Goal: Task Accomplishment & Management: Manage account settings

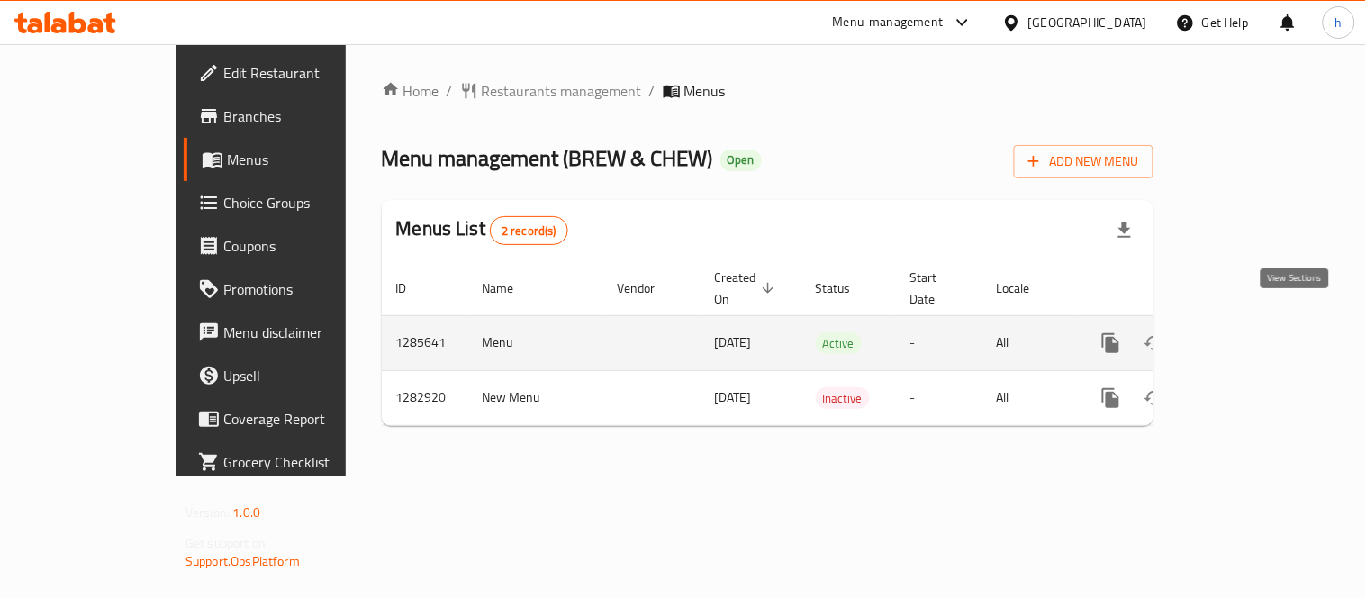
click at [1252, 332] on icon "enhanced table" at bounding box center [1241, 343] width 22 height 22
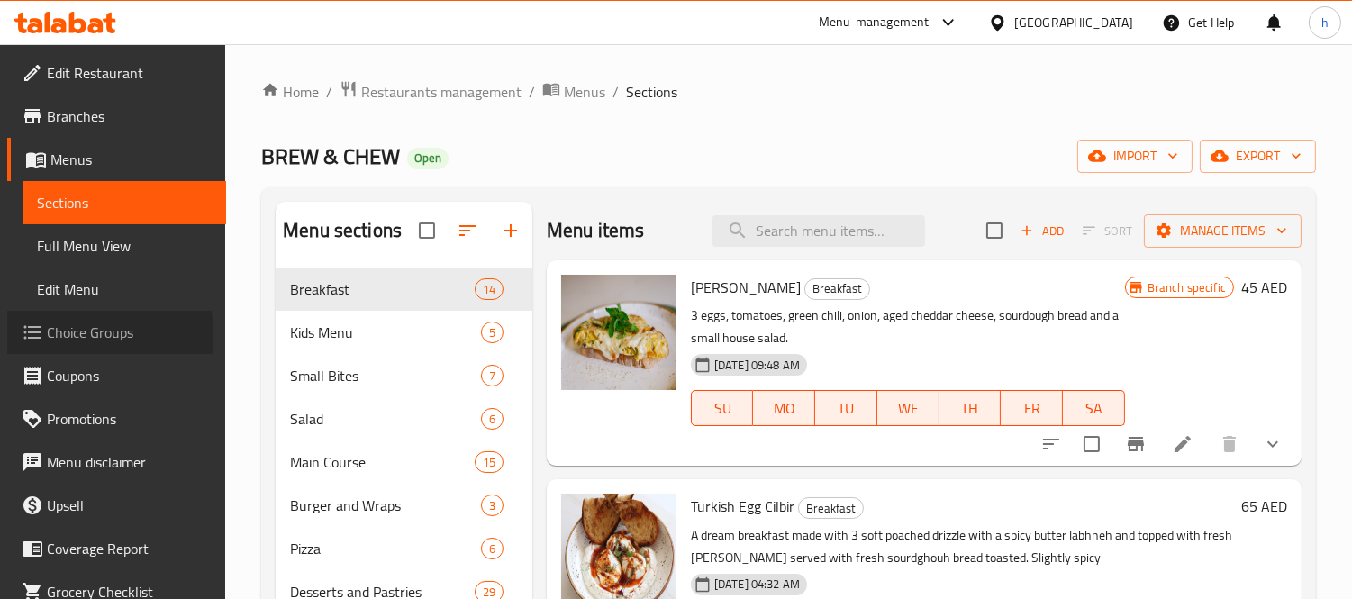
click at [66, 334] on span "Choice Groups" at bounding box center [129, 333] width 165 height 22
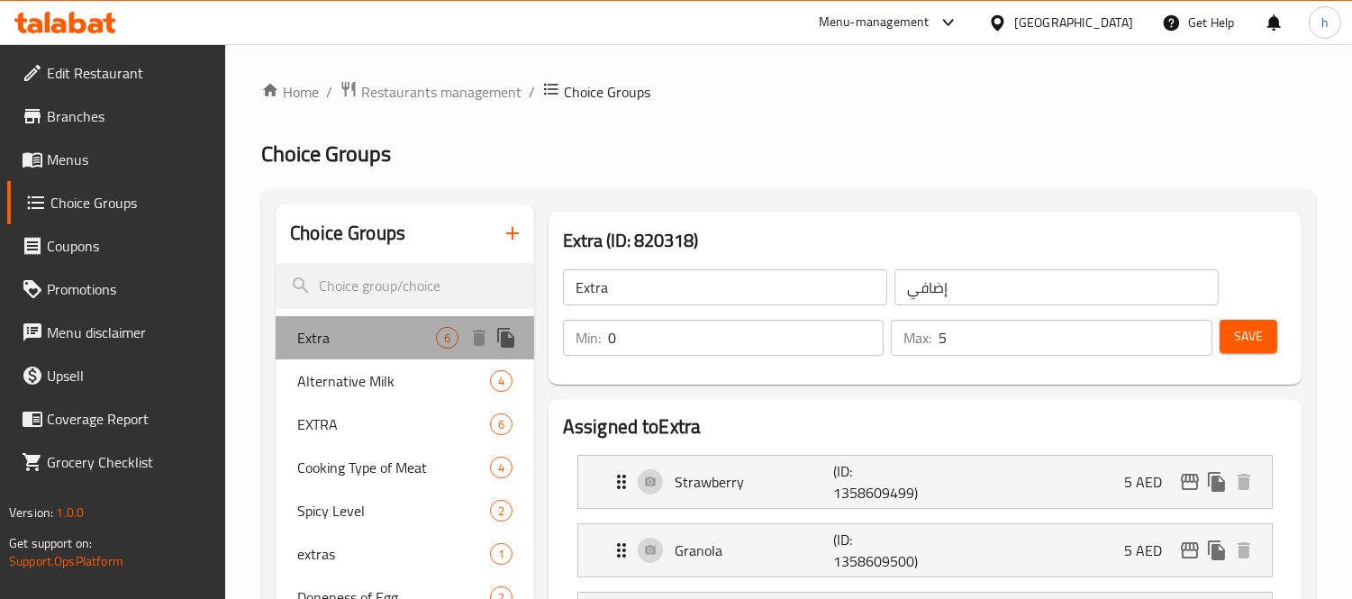
click at [326, 351] on div "Extra 6" at bounding box center [405, 337] width 258 height 43
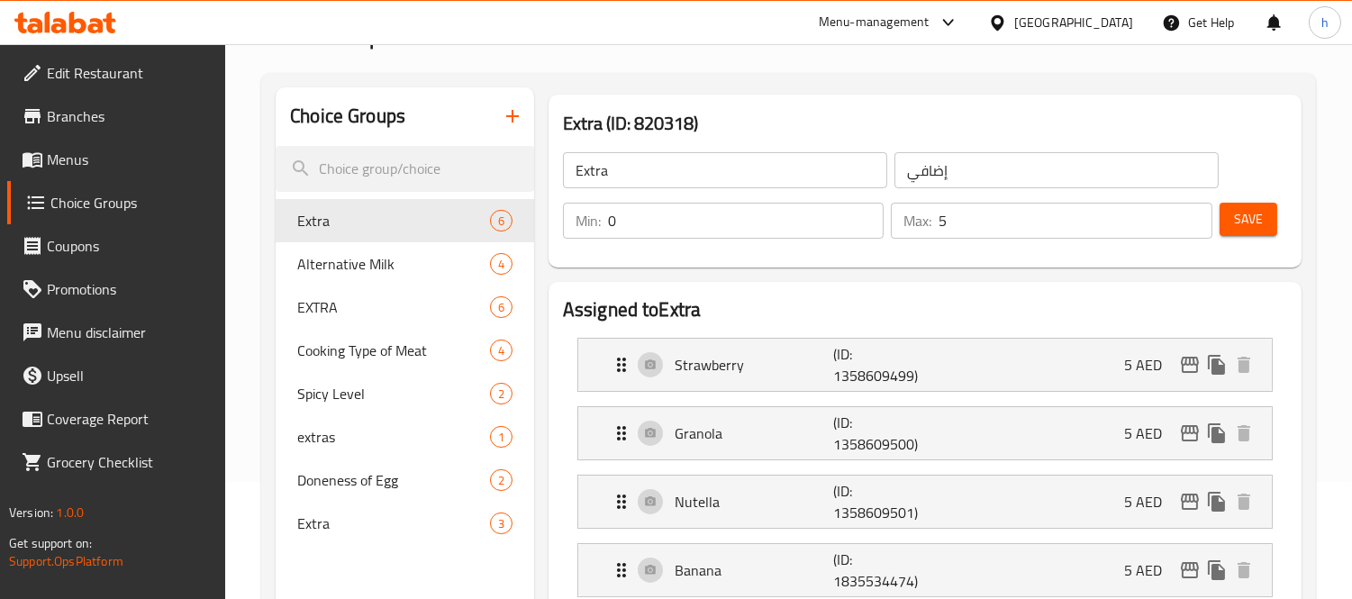
scroll to position [100, 0]
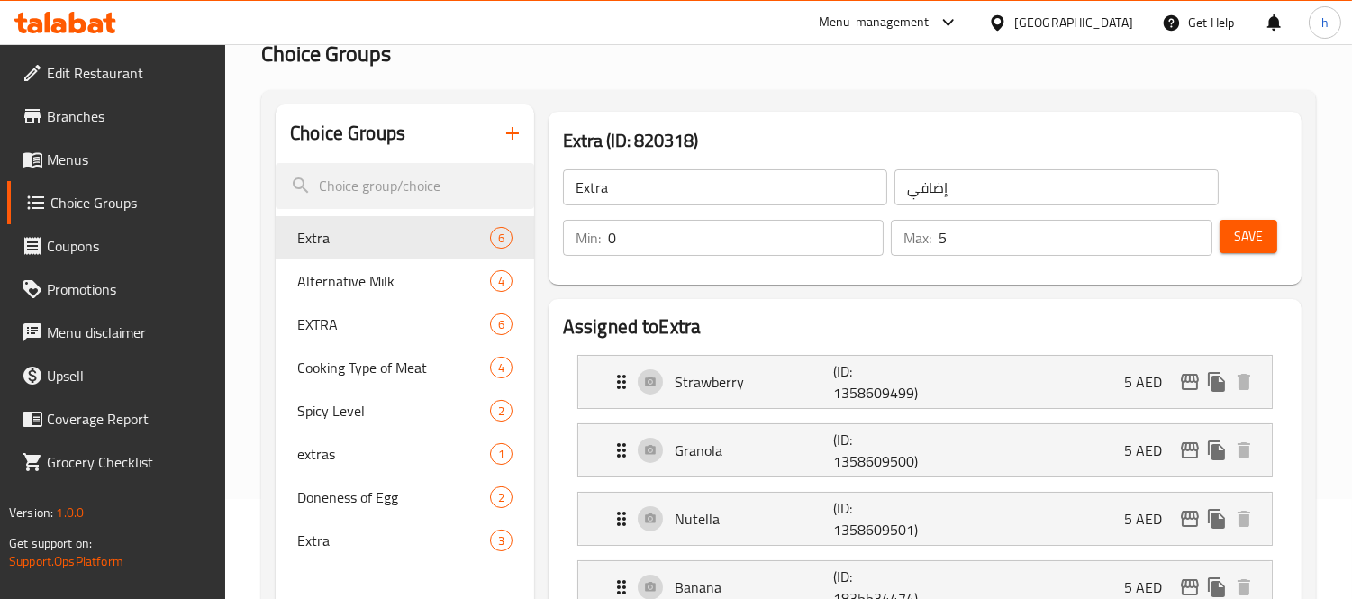
click at [102, 24] on icon at bounding box center [65, 23] width 102 height 22
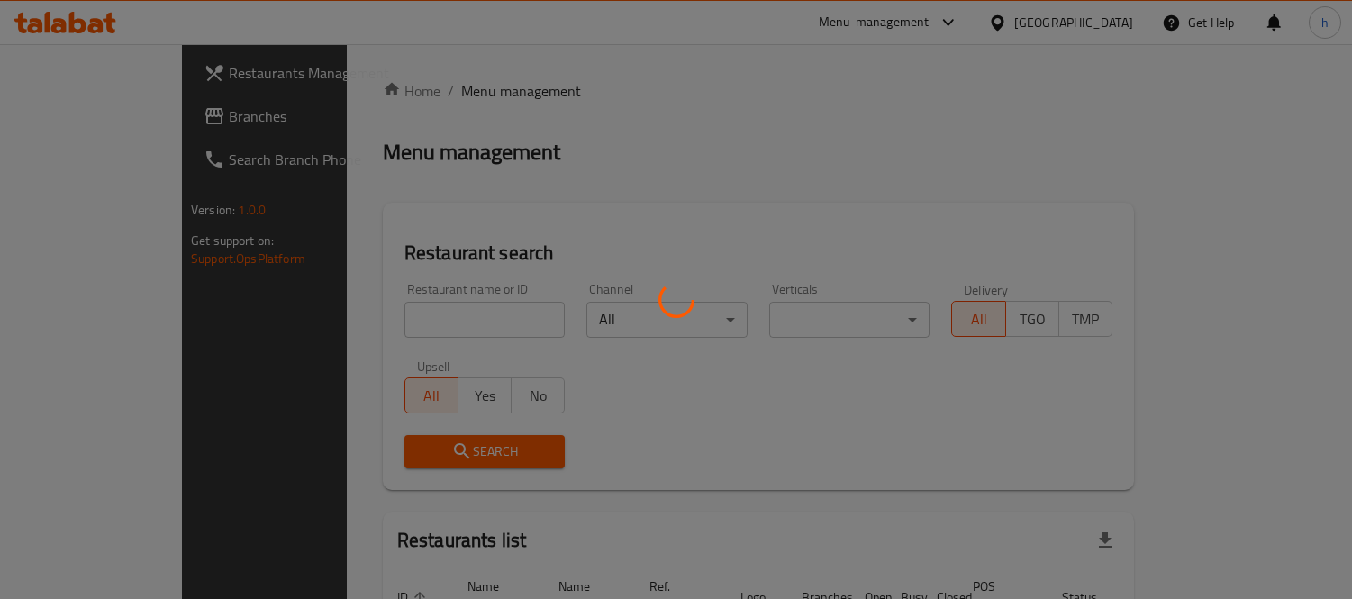
scroll to position [100, 0]
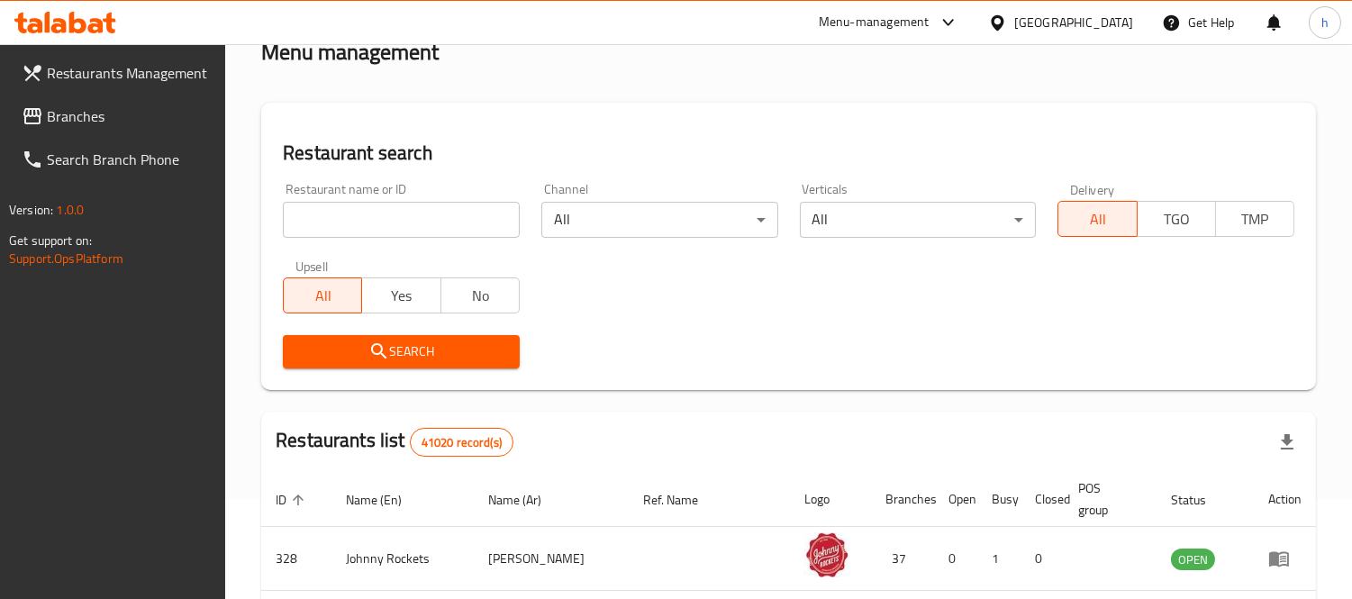
click at [81, 118] on span "Branches" at bounding box center [129, 116] width 165 height 22
